Goal: Task Accomplishment & Management: Manage account settings

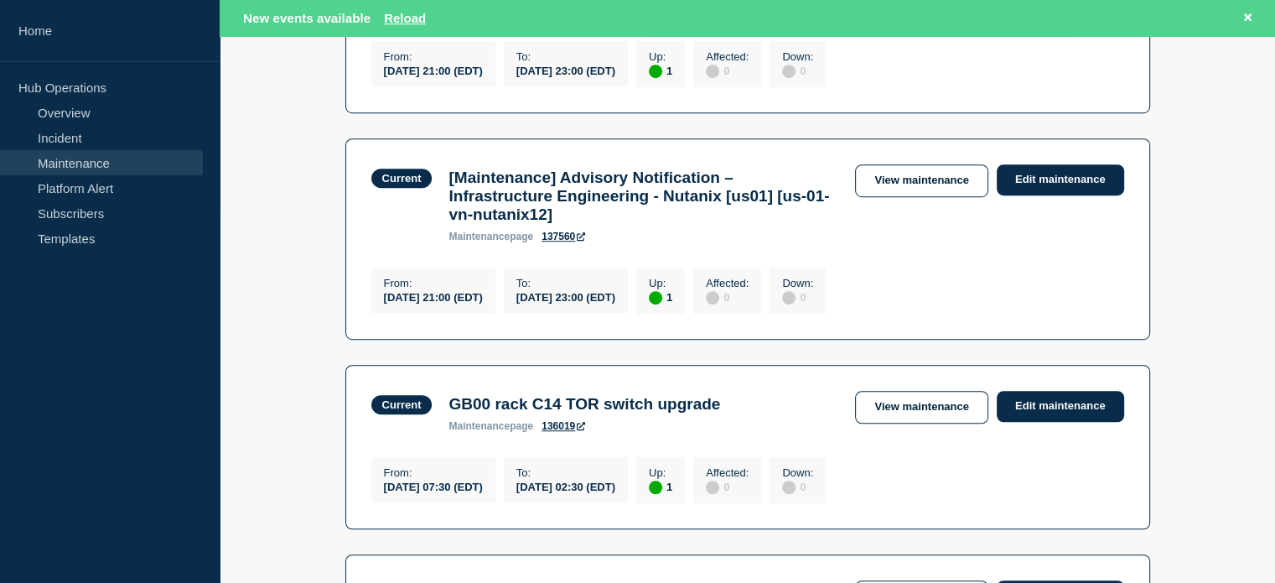
scroll to position [1173, 0]
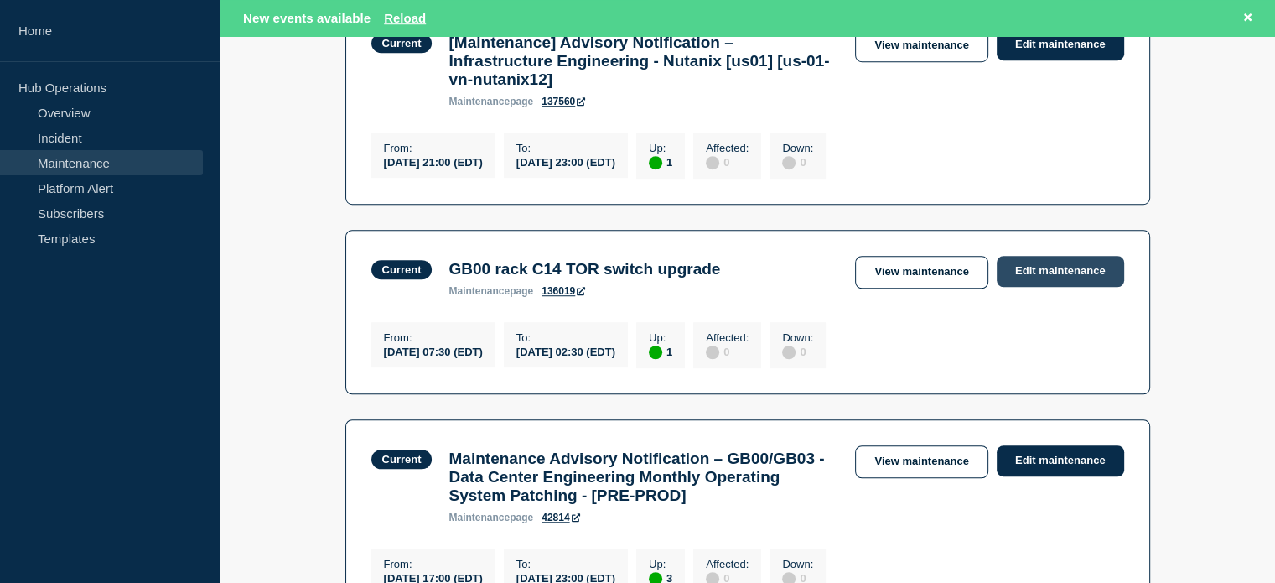
click at [1056, 287] on link "Edit maintenance" at bounding box center [1060, 271] width 127 height 31
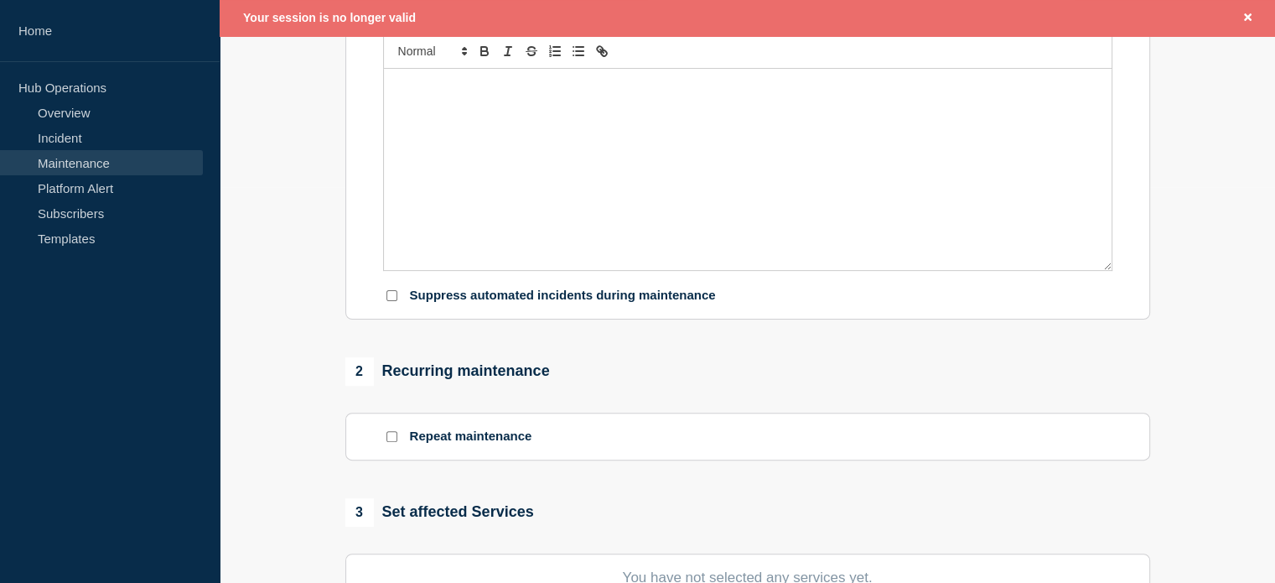
scroll to position [312, 0]
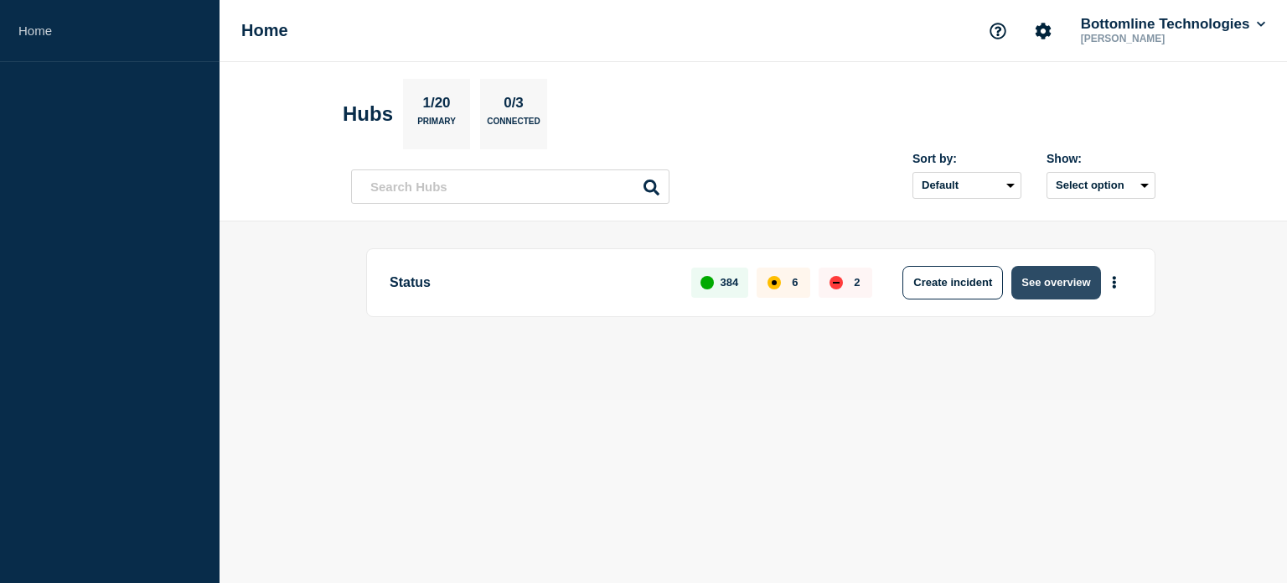
click at [1050, 290] on button "See overview" at bounding box center [1056, 283] width 89 height 34
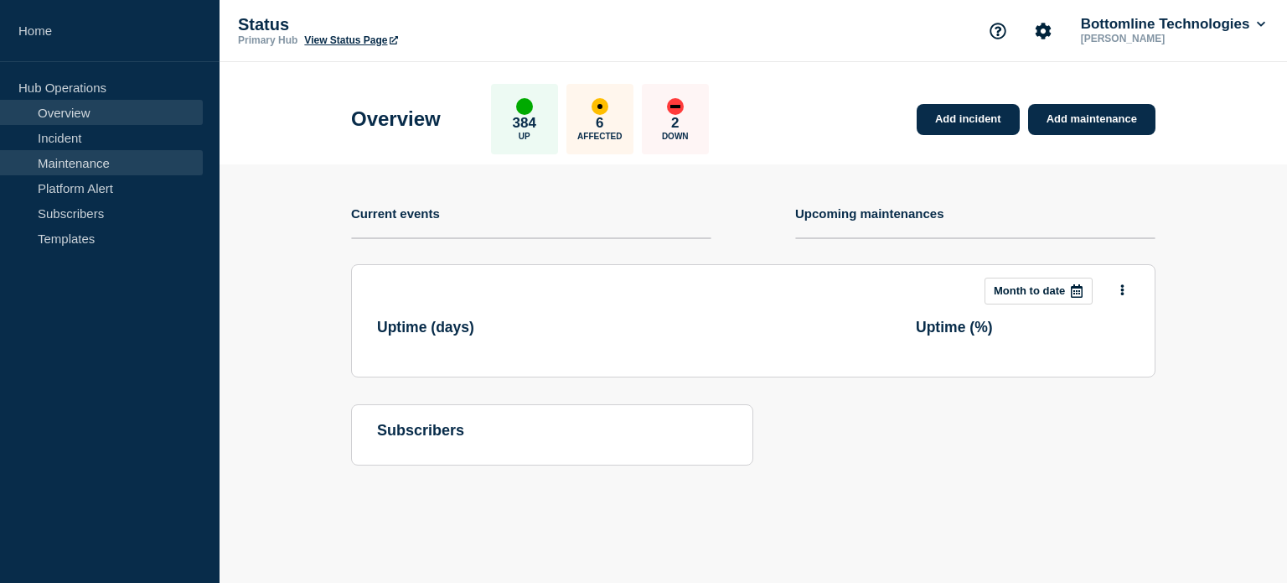
click at [75, 163] on link "Maintenance" at bounding box center [101, 162] width 203 height 25
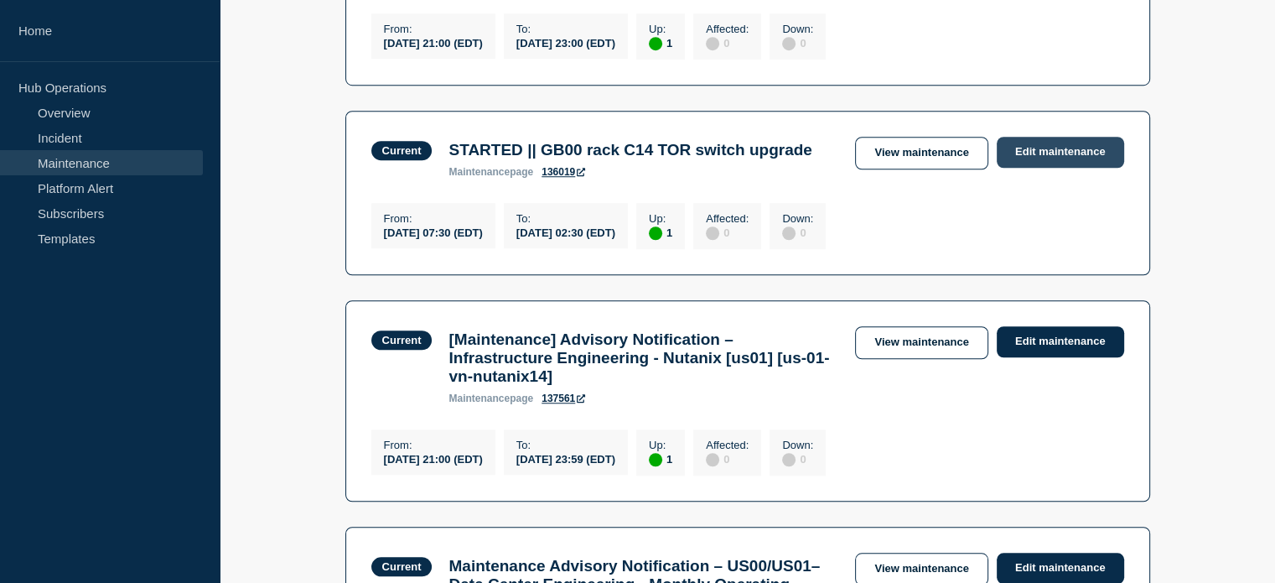
click at [1049, 168] on link "Edit maintenance" at bounding box center [1060, 152] width 127 height 31
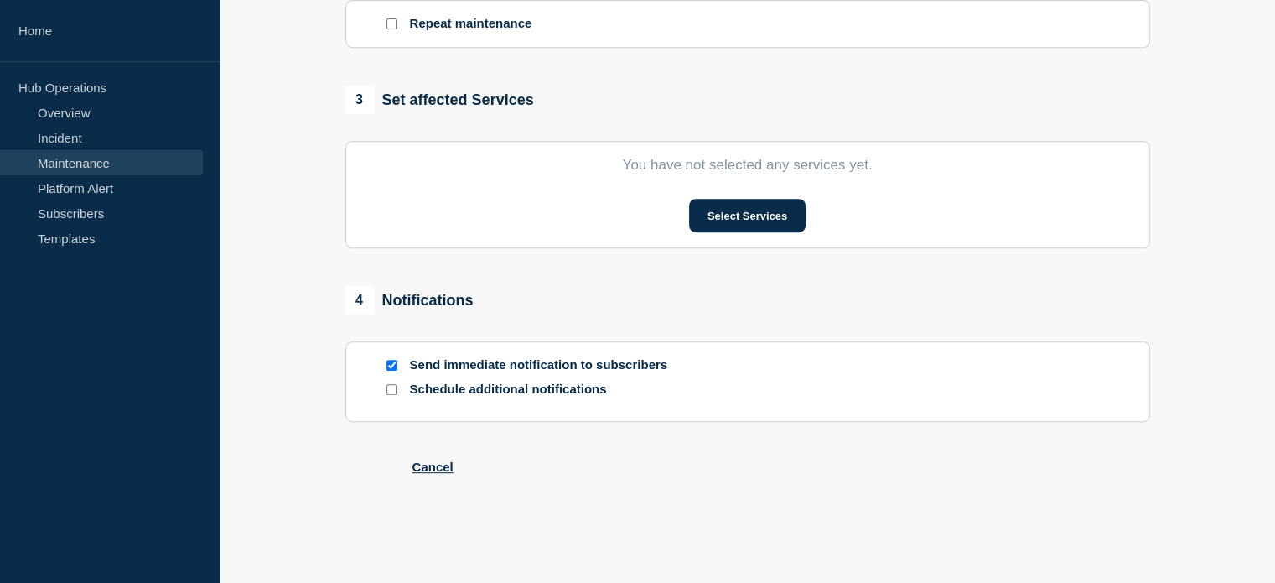
type input "STARTED || GB00 rack C14 TOR switch upgrade"
type input "2025-09-13"
type input "07:30"
type input "02:30"
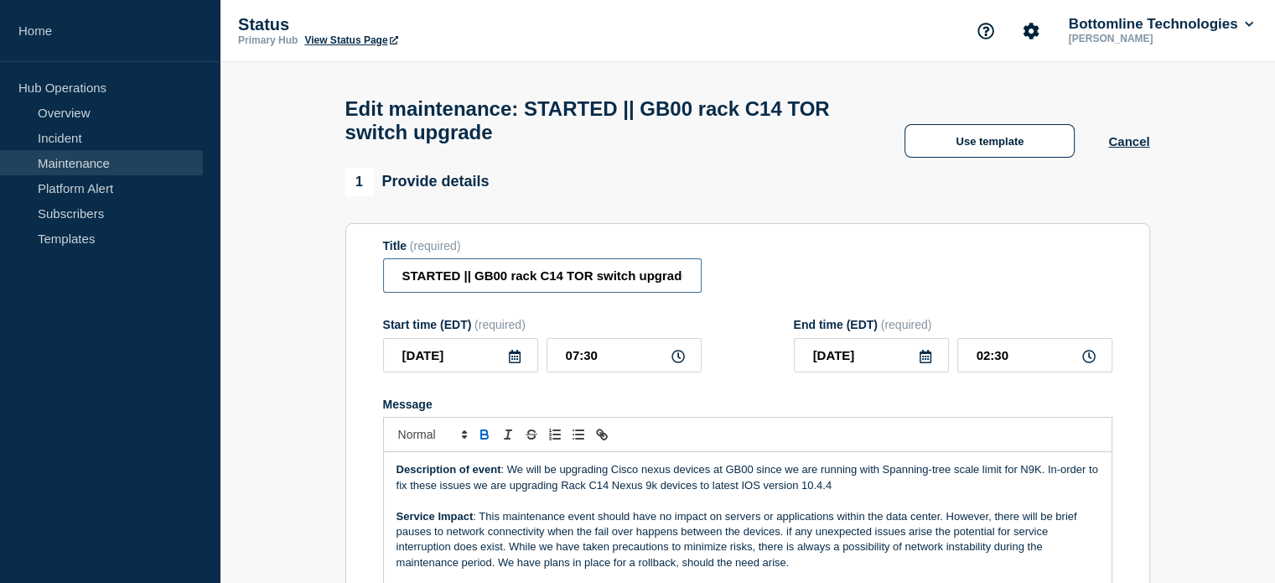
drag, startPoint x: 457, startPoint y: 281, endPoint x: 350, endPoint y: 290, distance: 106.8
click at [350, 290] on section "Title (required) STARTED || GB00 rack C14 TOR switch upgrade Start time (EDT) (…" at bounding box center [747, 463] width 805 height 480
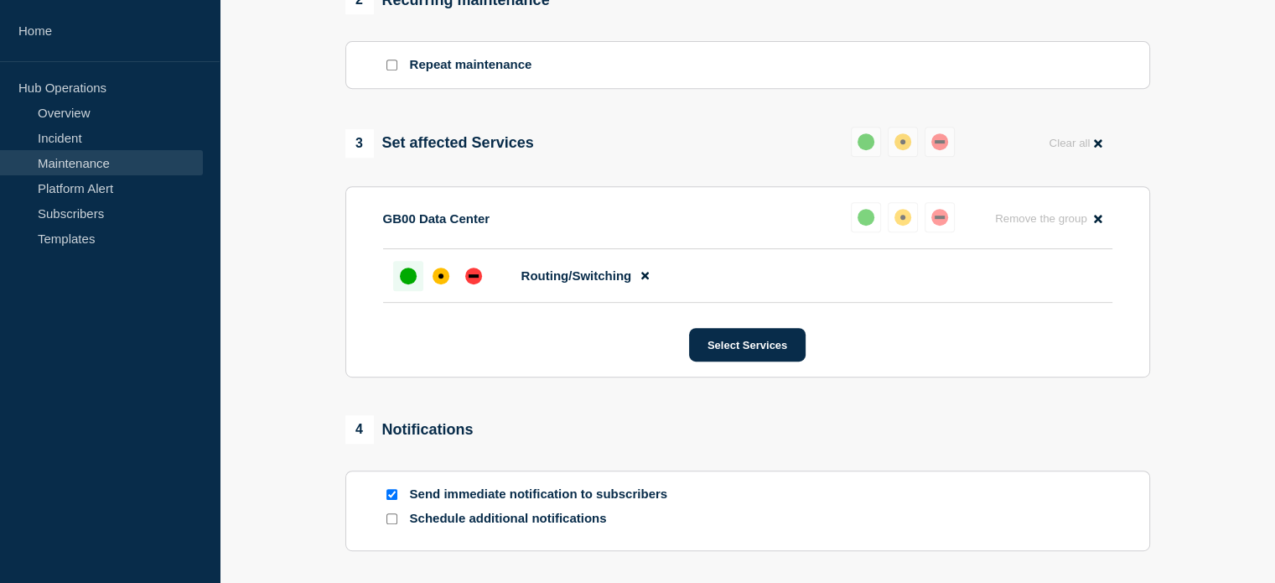
scroll to position [915, 0]
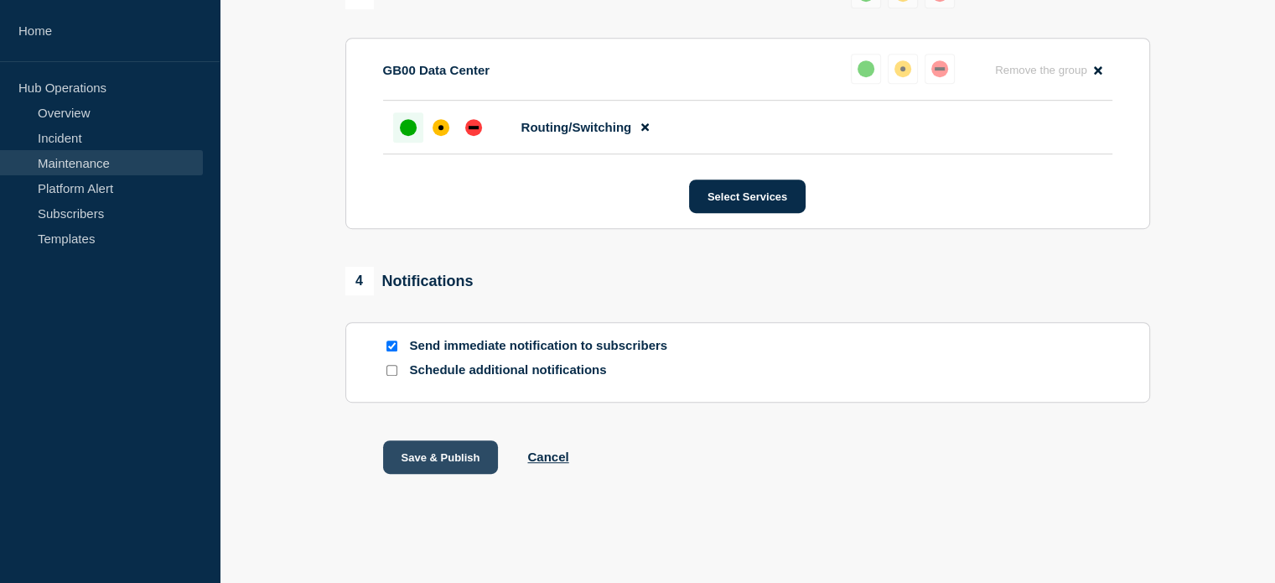
type input "COMPLETED || GB00 rack C14 TOR switch upgrade"
click at [461, 452] on button "Save & Publish" at bounding box center [441, 457] width 116 height 34
